Goal: Check status: Check status

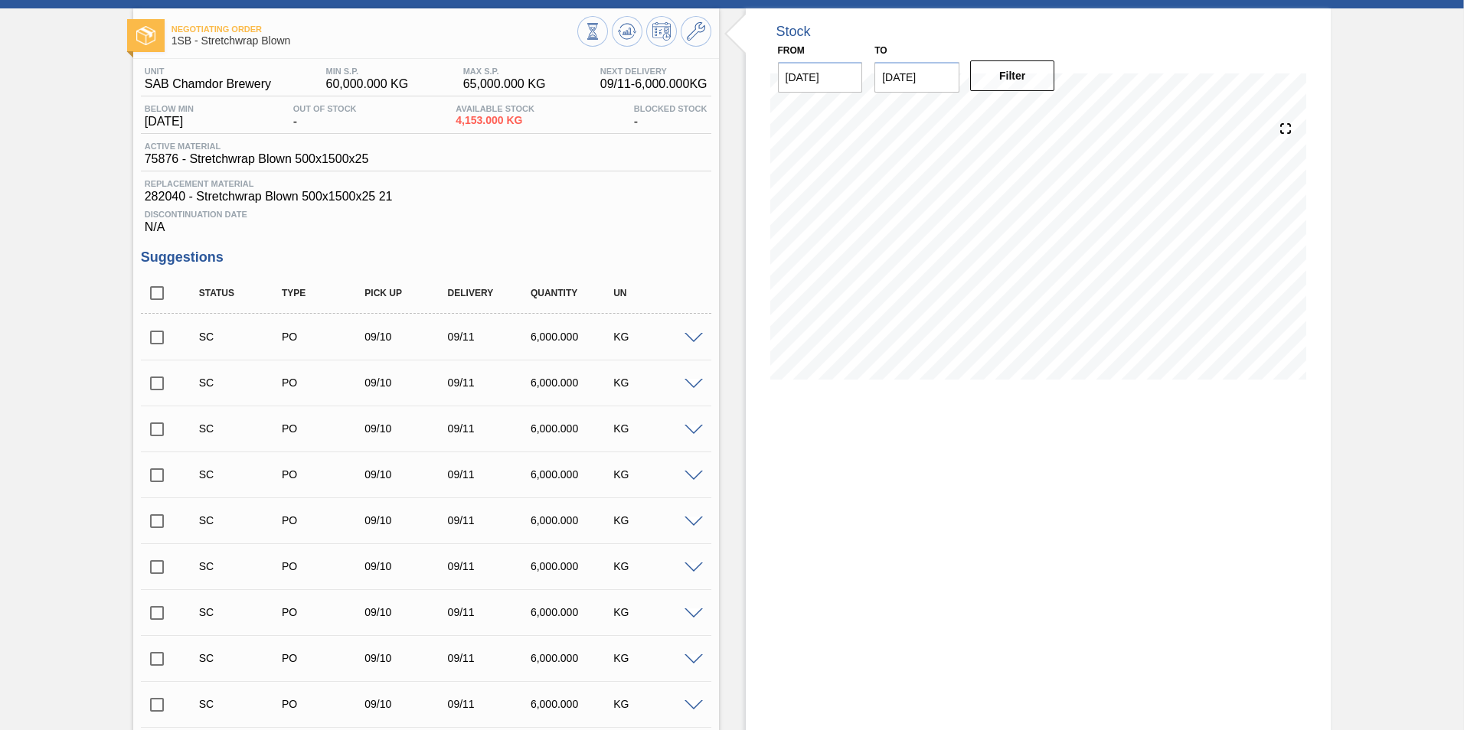
scroll to position [50, 0]
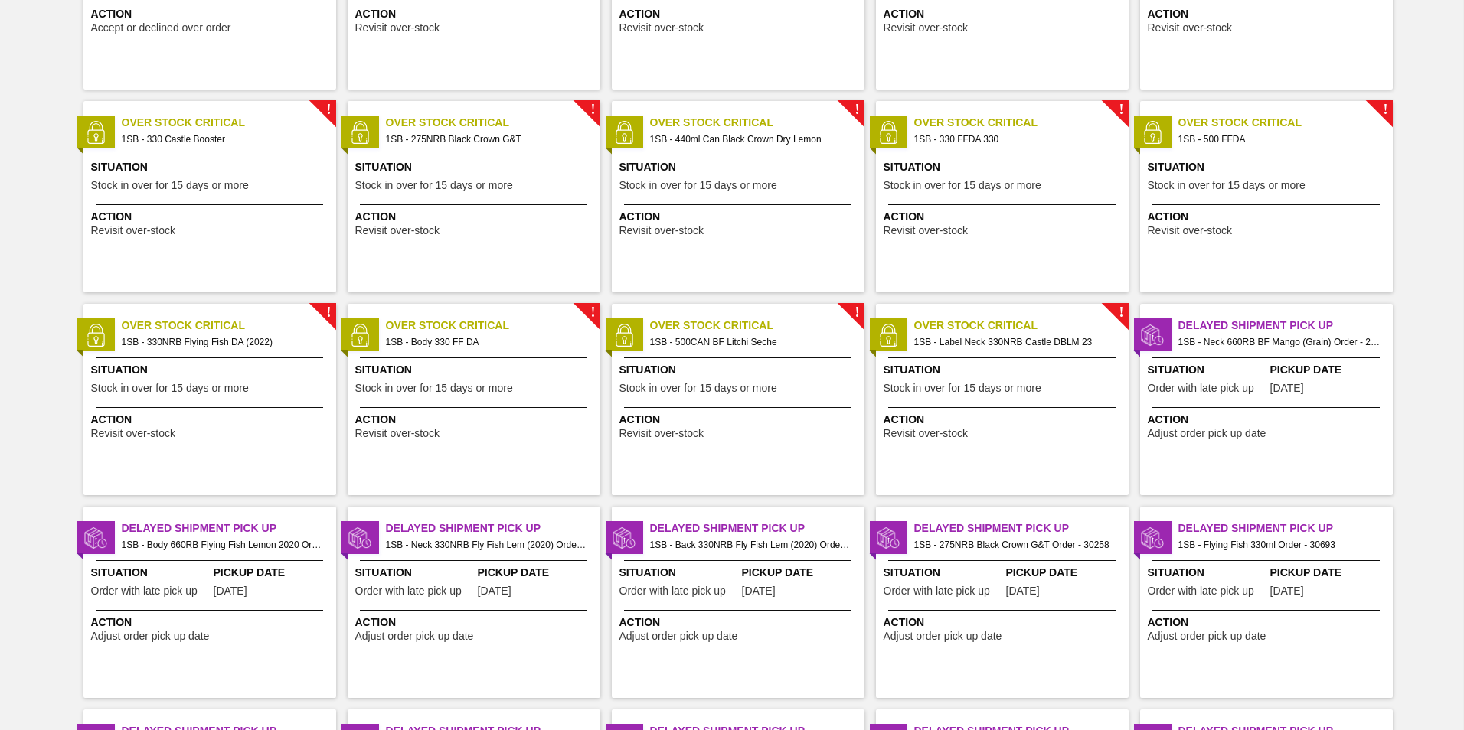
scroll to position [230, 0]
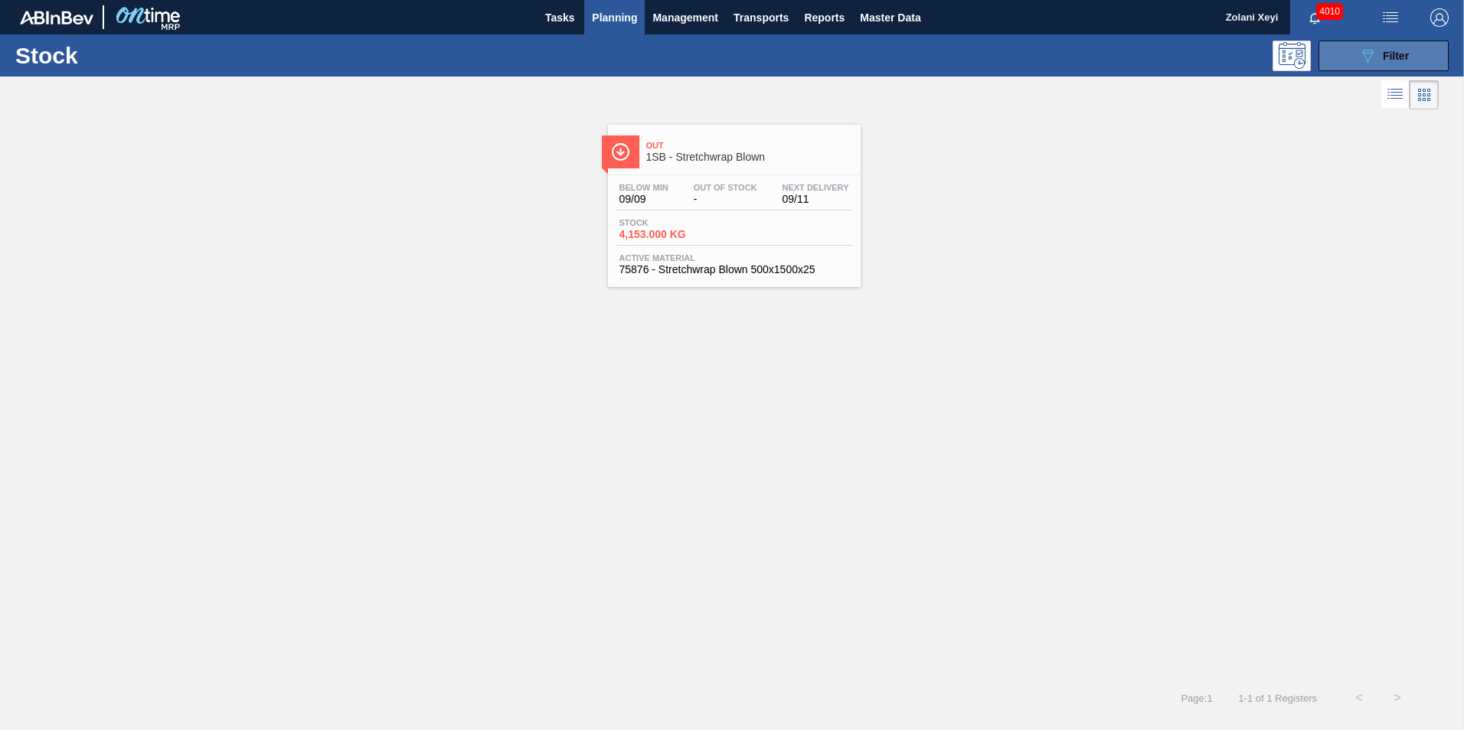
click at [704, 53] on button "089F7B8B-B2A5-4AFE-B5C0-19BA573D28AC Filter" at bounding box center [1383, 56] width 130 height 31
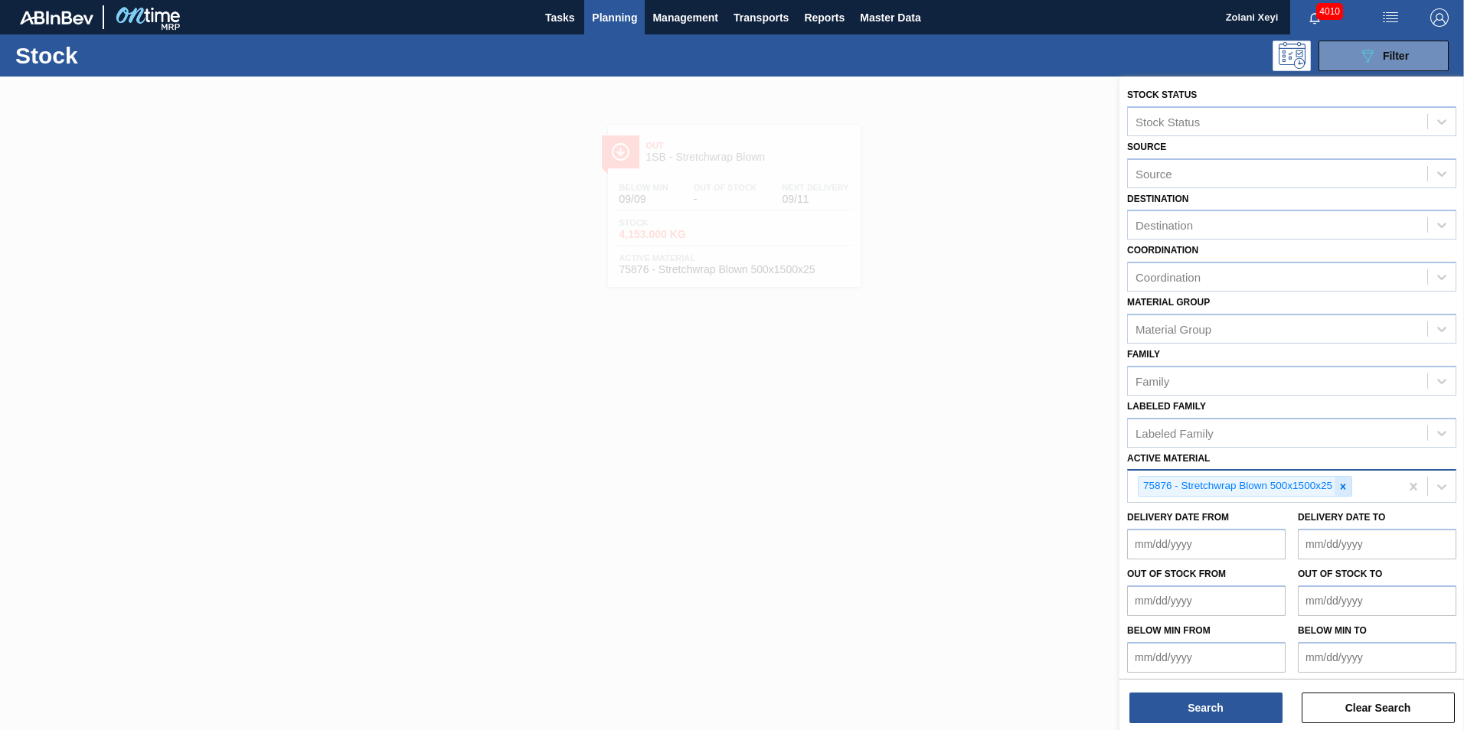
click at [704, 484] on icon at bounding box center [1342, 486] width 11 height 11
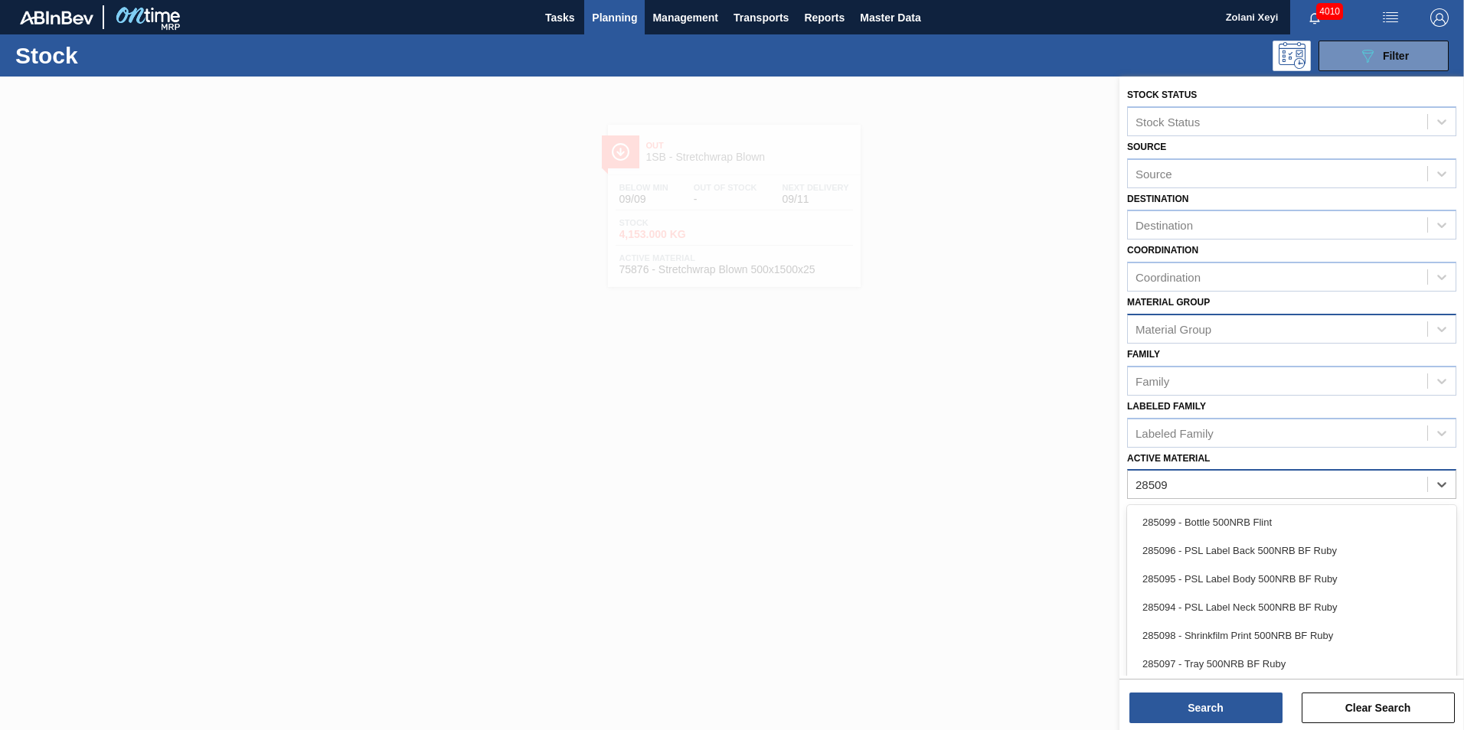
type Material "285098"
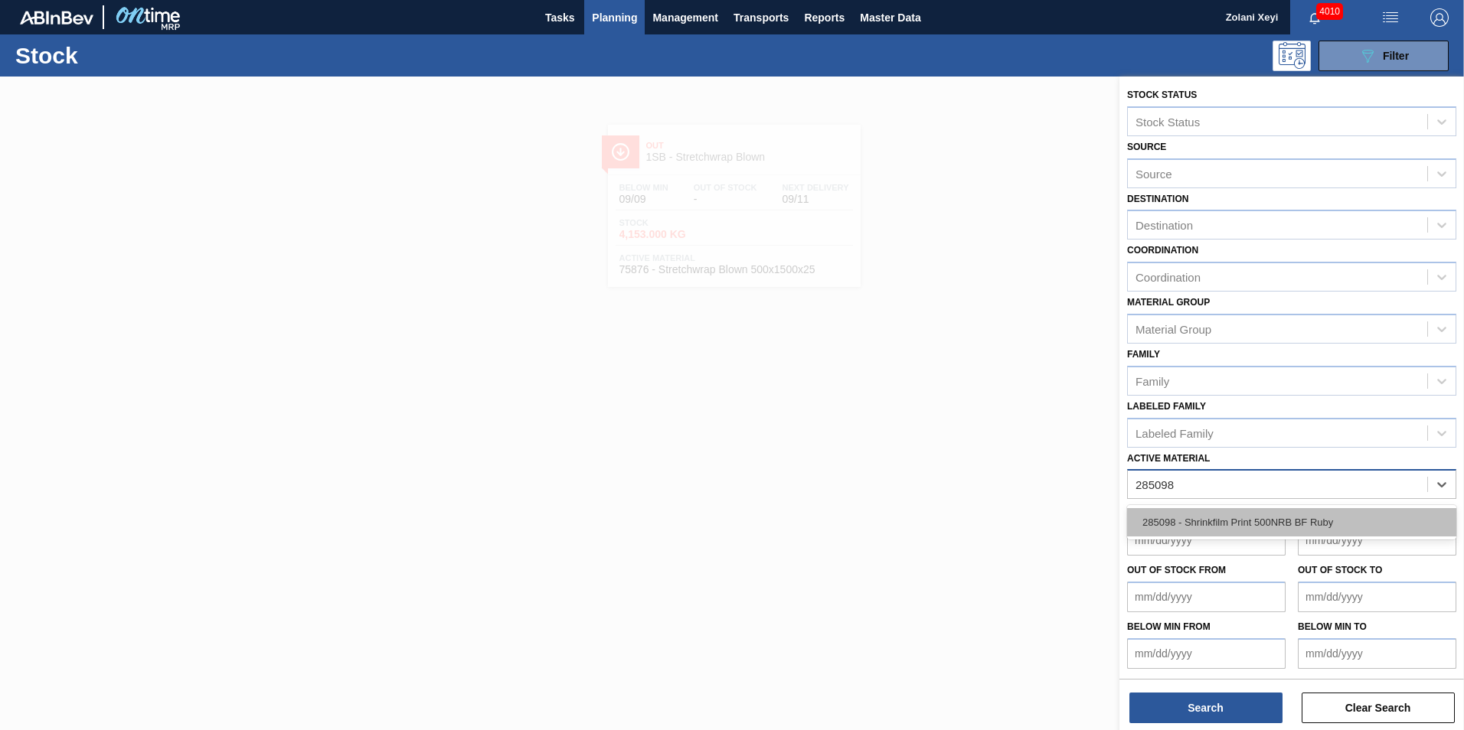
click at [704, 517] on div "285098 - Shrinkfilm Print 500NRB BF Ruby" at bounding box center [1291, 522] width 329 height 28
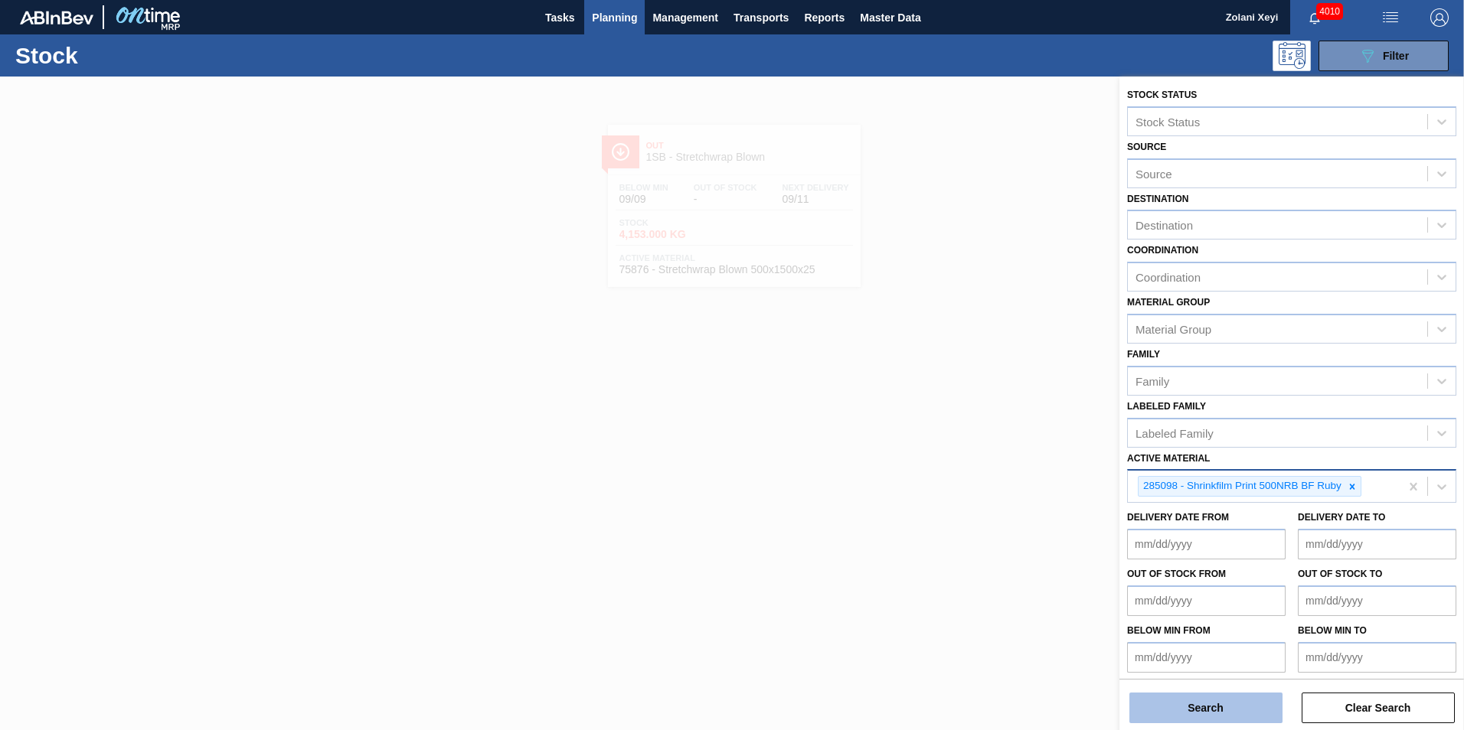
click at [704, 706] on button "Search" at bounding box center [1205, 708] width 153 height 31
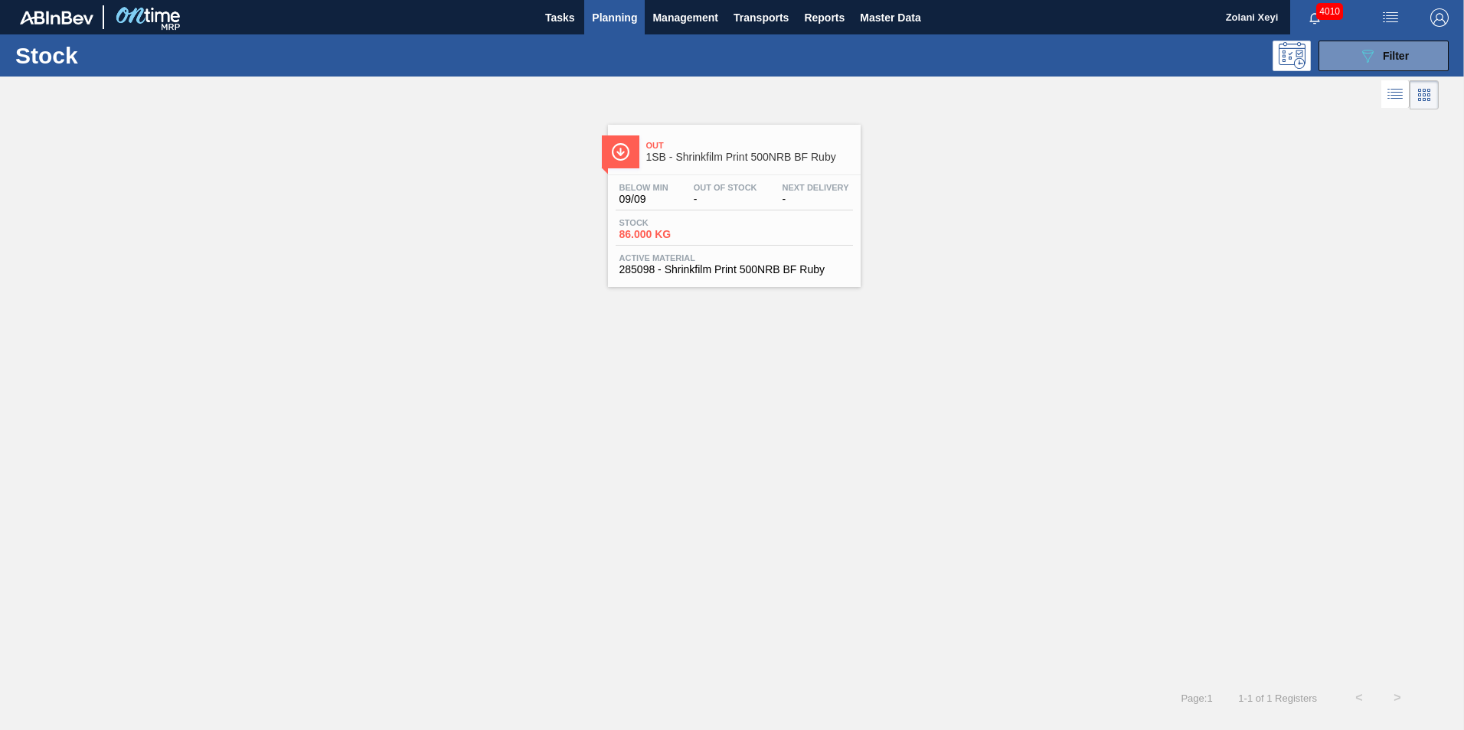
click at [704, 211] on div "Below Min 09/09 Out Of Stock - Next Delivery - Stock 86.000 KG Active Material …" at bounding box center [734, 227] width 253 height 104
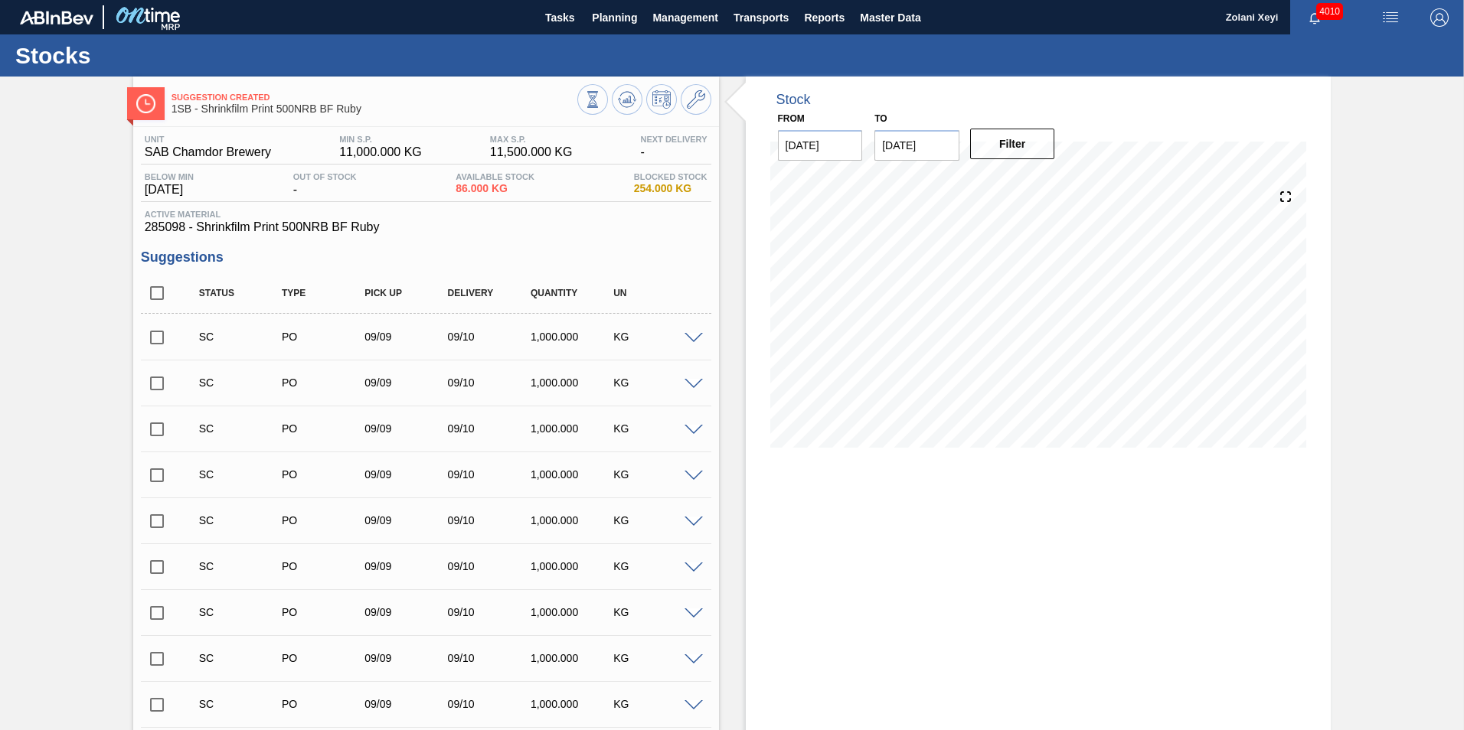
click at [156, 340] on input "checkbox" at bounding box center [157, 337] width 32 height 32
checkbox input "true"
drag, startPoint x: 151, startPoint y: 383, endPoint x: 153, endPoint y: 391, distance: 8.0
click at [151, 387] on input "checkbox" at bounding box center [157, 383] width 32 height 32
checkbox input "true"
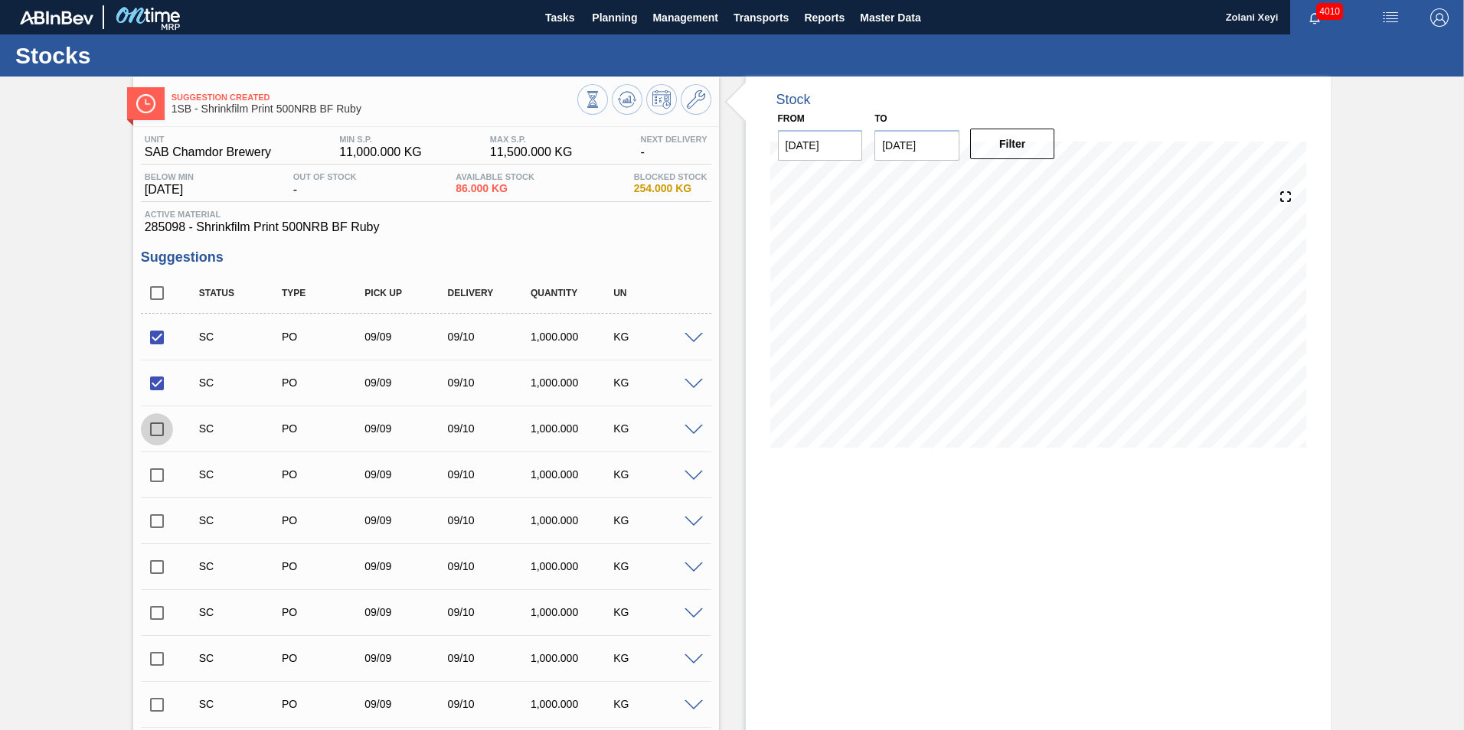
click at [156, 428] on input "checkbox" at bounding box center [157, 429] width 32 height 32
checkbox input "true"
click at [153, 478] on input "checkbox" at bounding box center [157, 475] width 32 height 32
checkbox input "true"
click at [156, 527] on input "checkbox" at bounding box center [157, 521] width 32 height 32
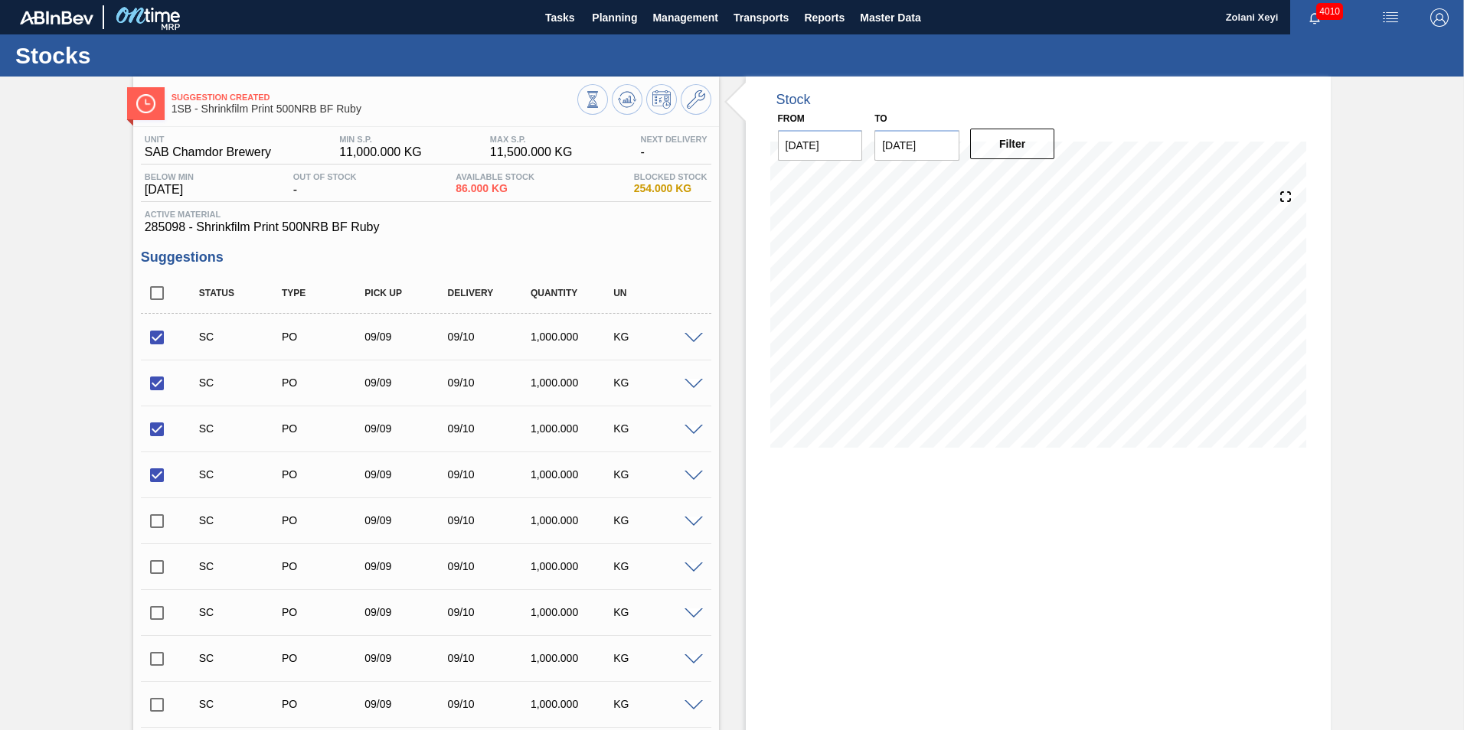
checkbox input "true"
click at [161, 569] on input "checkbox" at bounding box center [157, 567] width 32 height 32
checkbox input "true"
click at [149, 612] on input "checkbox" at bounding box center [157, 613] width 32 height 32
checkbox input "true"
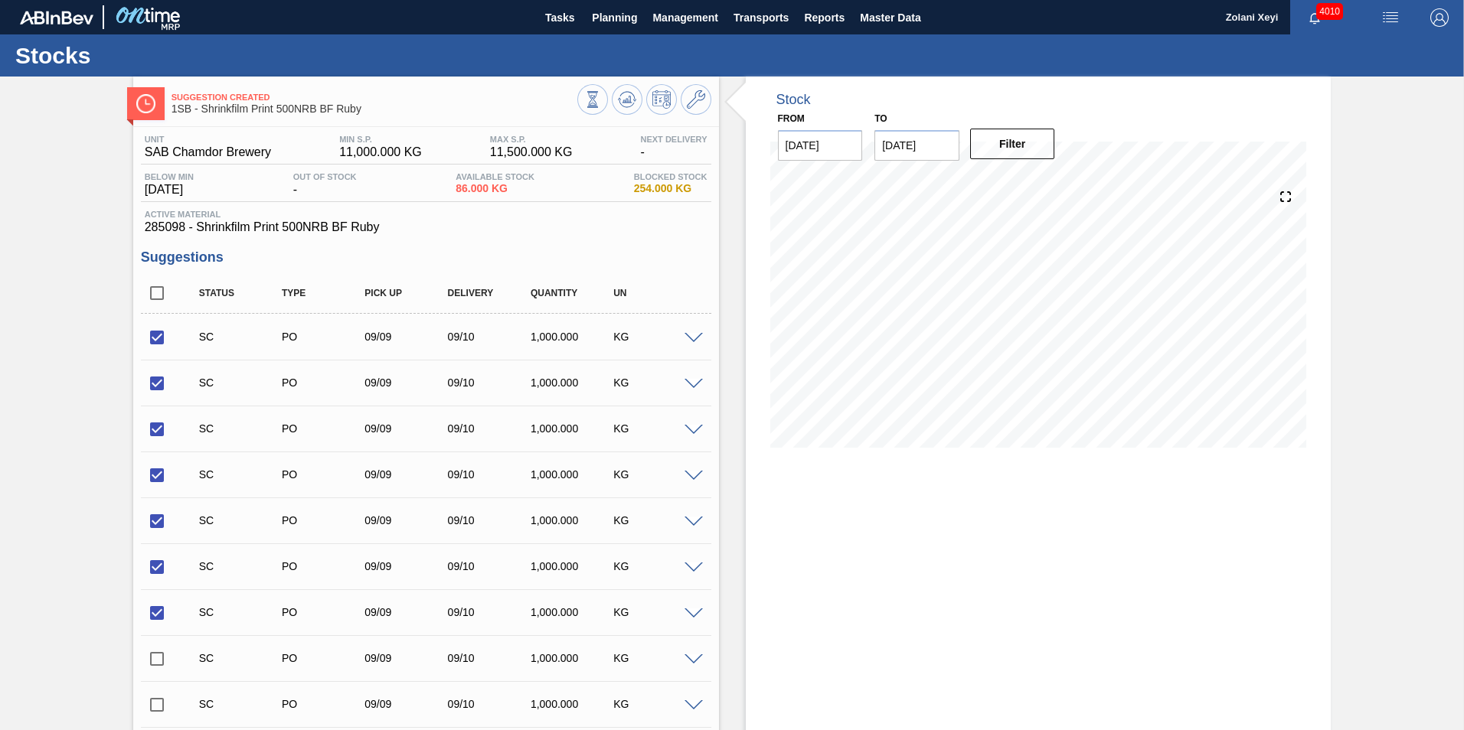
click at [158, 344] on input "checkbox" at bounding box center [157, 337] width 32 height 32
checkbox input "false"
click at [151, 382] on input "checkbox" at bounding box center [157, 383] width 32 height 32
checkbox input "false"
click at [157, 439] on input "checkbox" at bounding box center [157, 429] width 32 height 32
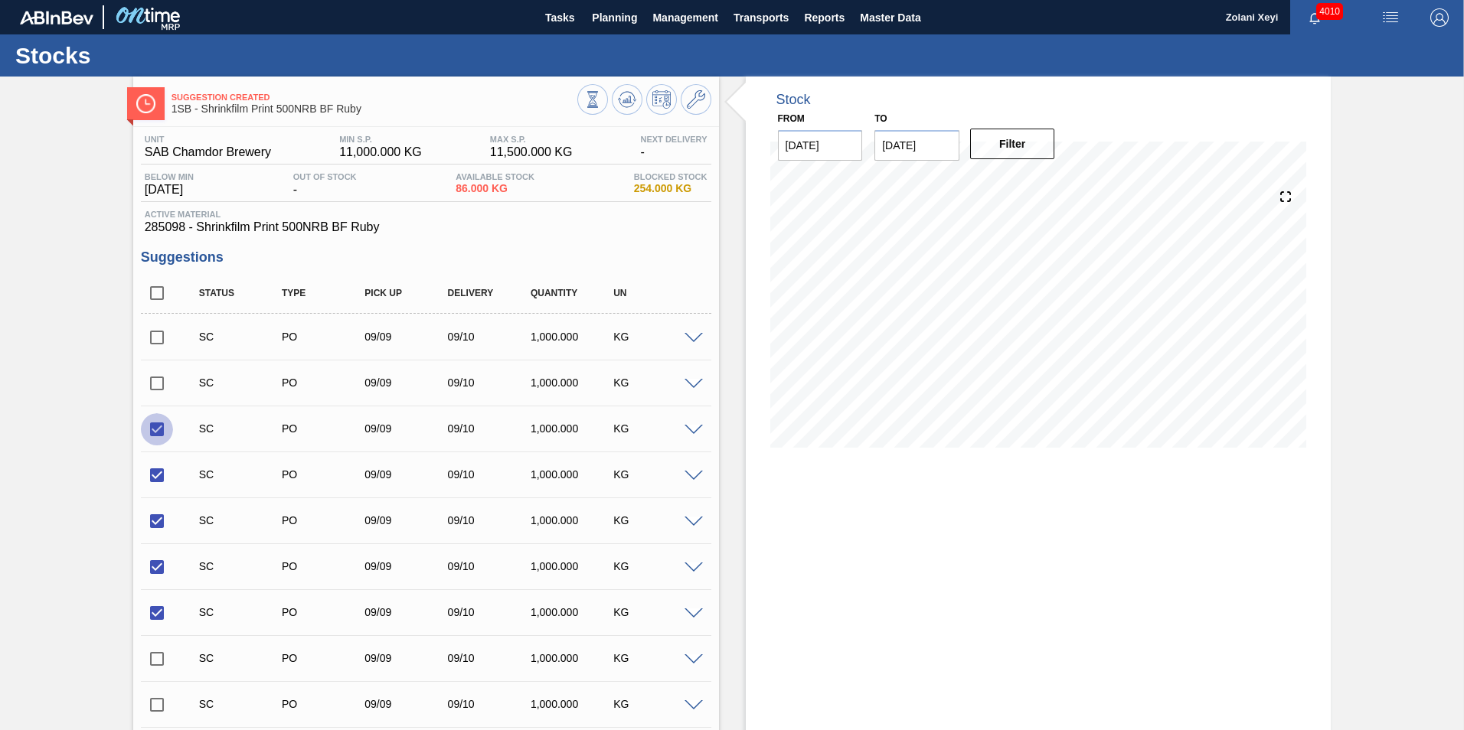
checkbox input "false"
click at [147, 481] on input "checkbox" at bounding box center [157, 475] width 32 height 32
checkbox input "false"
drag, startPoint x: 151, startPoint y: 525, endPoint x: 165, endPoint y: 560, distance: 37.1
click at [151, 526] on input "checkbox" at bounding box center [157, 521] width 32 height 32
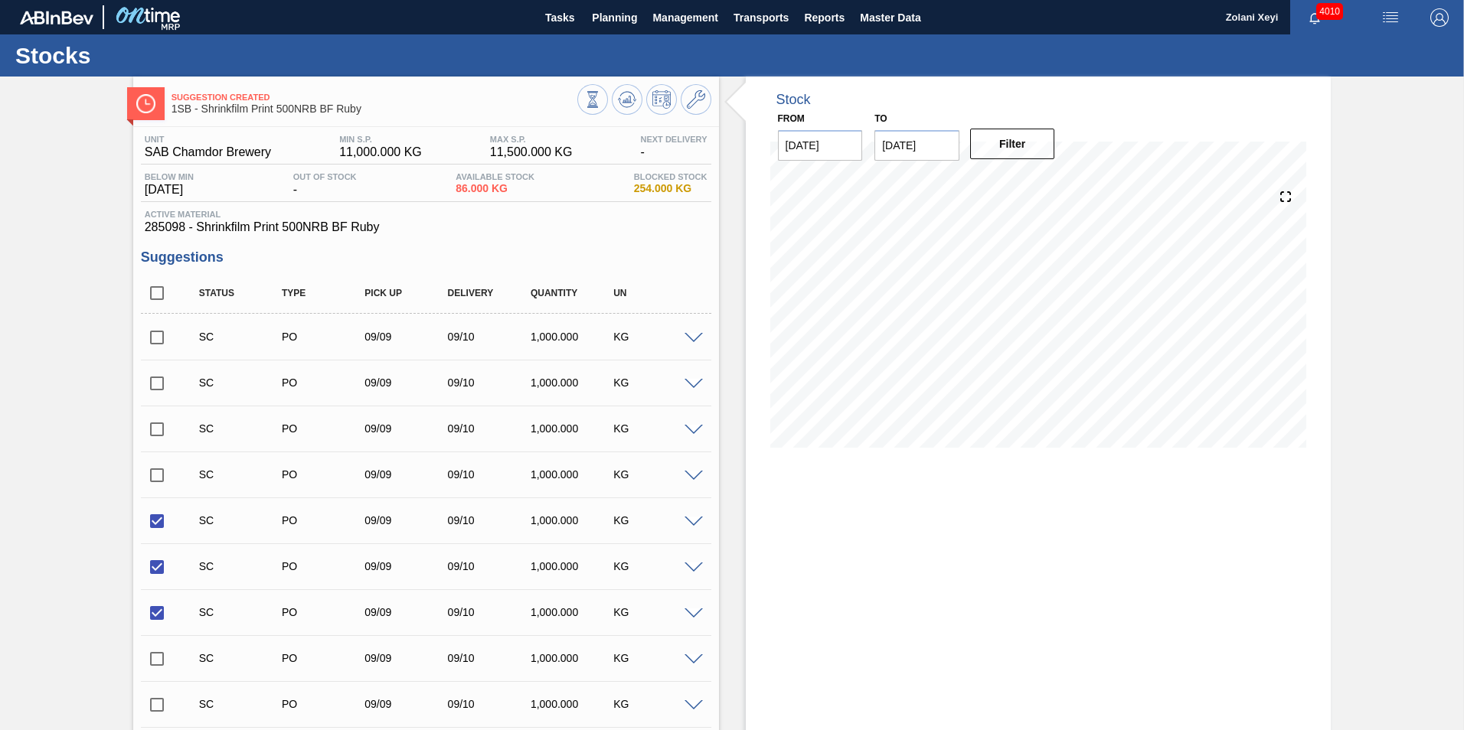
checkbox input "false"
click at [163, 565] on input "checkbox" at bounding box center [157, 567] width 32 height 32
checkbox input "false"
click at [160, 621] on input "checkbox" at bounding box center [157, 613] width 32 height 32
checkbox input "false"
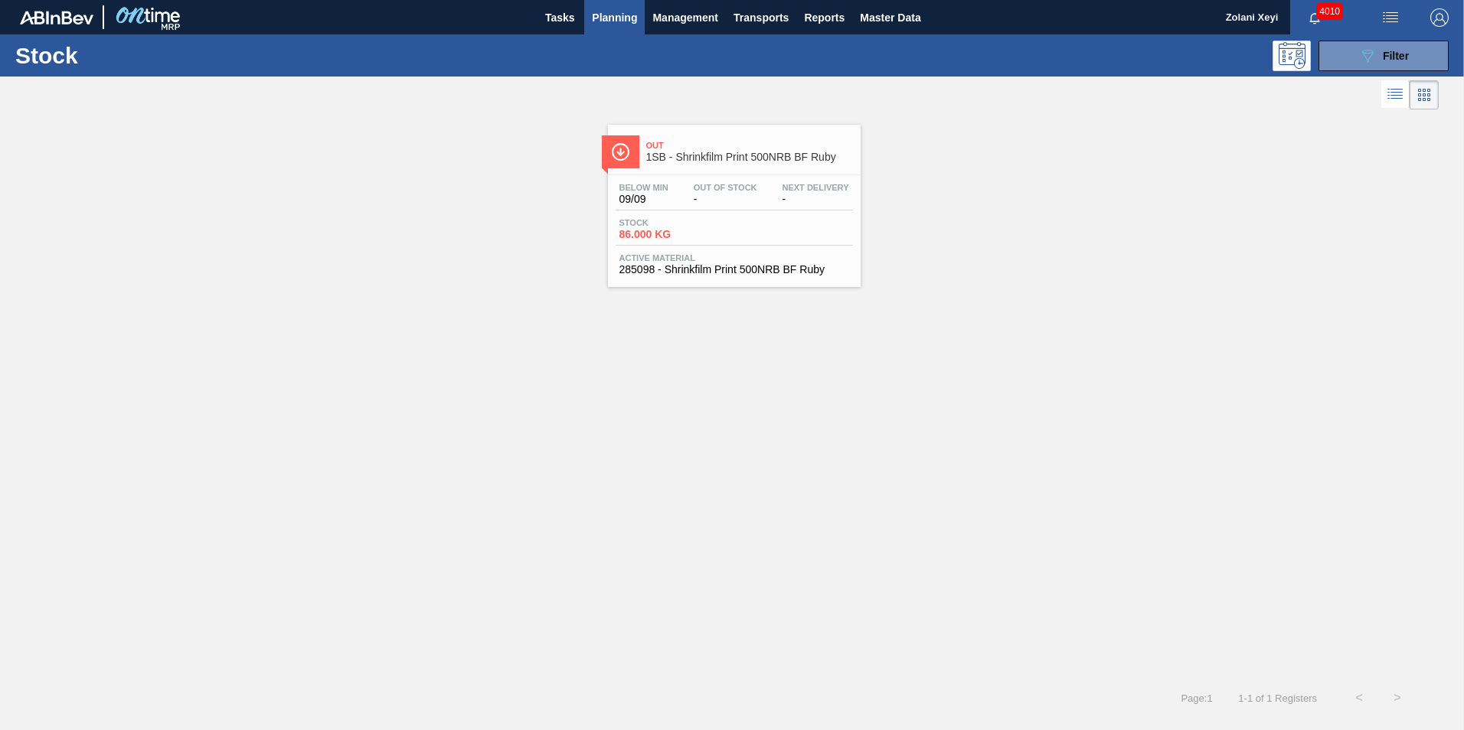
click at [704, 217] on div "Below Min 09/09 Out Of Stock - Next Delivery - Stock 86.000 KG Active Material …" at bounding box center [734, 227] width 253 height 104
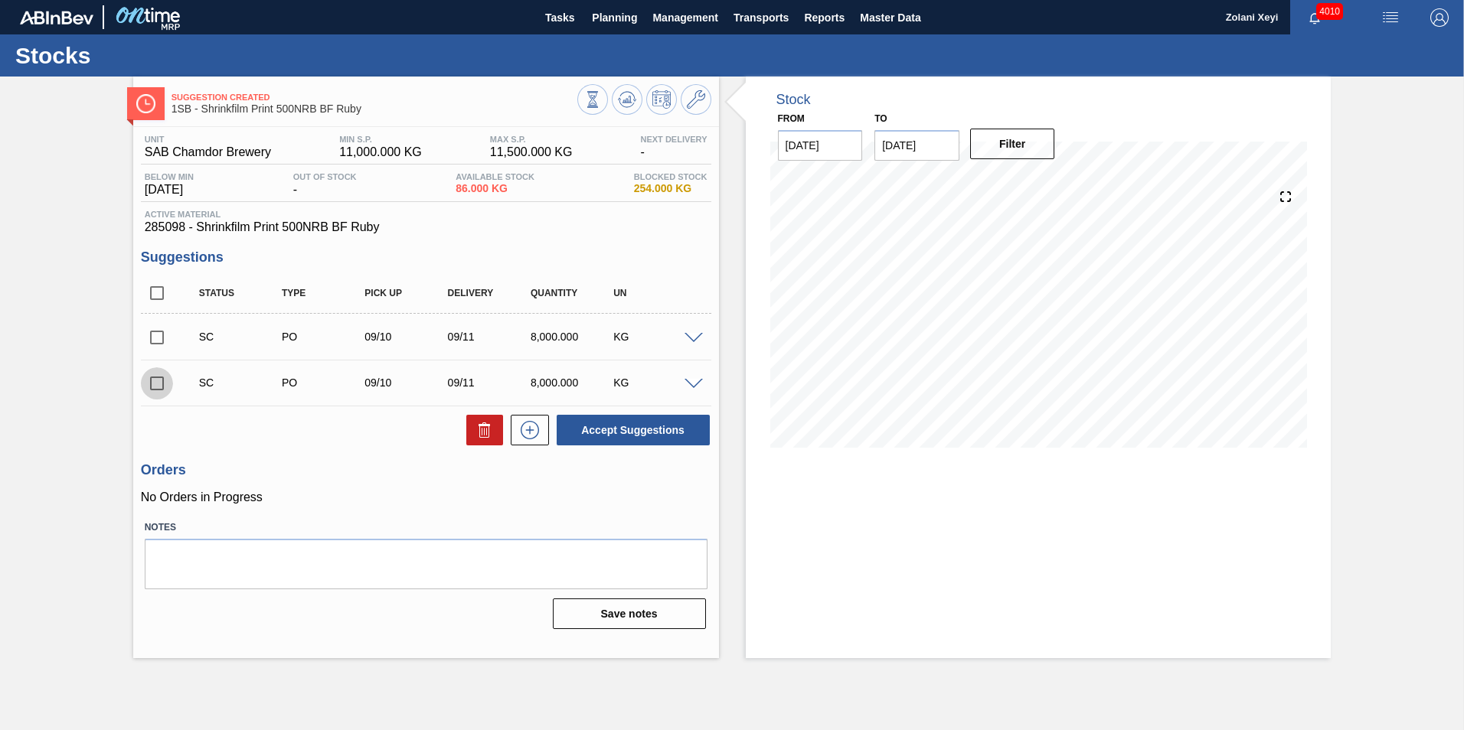
click at [155, 380] on input "checkbox" at bounding box center [157, 383] width 32 height 32
click at [637, 428] on button "Accept Suggestions" at bounding box center [632, 430] width 153 height 31
checkbox input "false"
